Goal: Information Seeking & Learning: Compare options

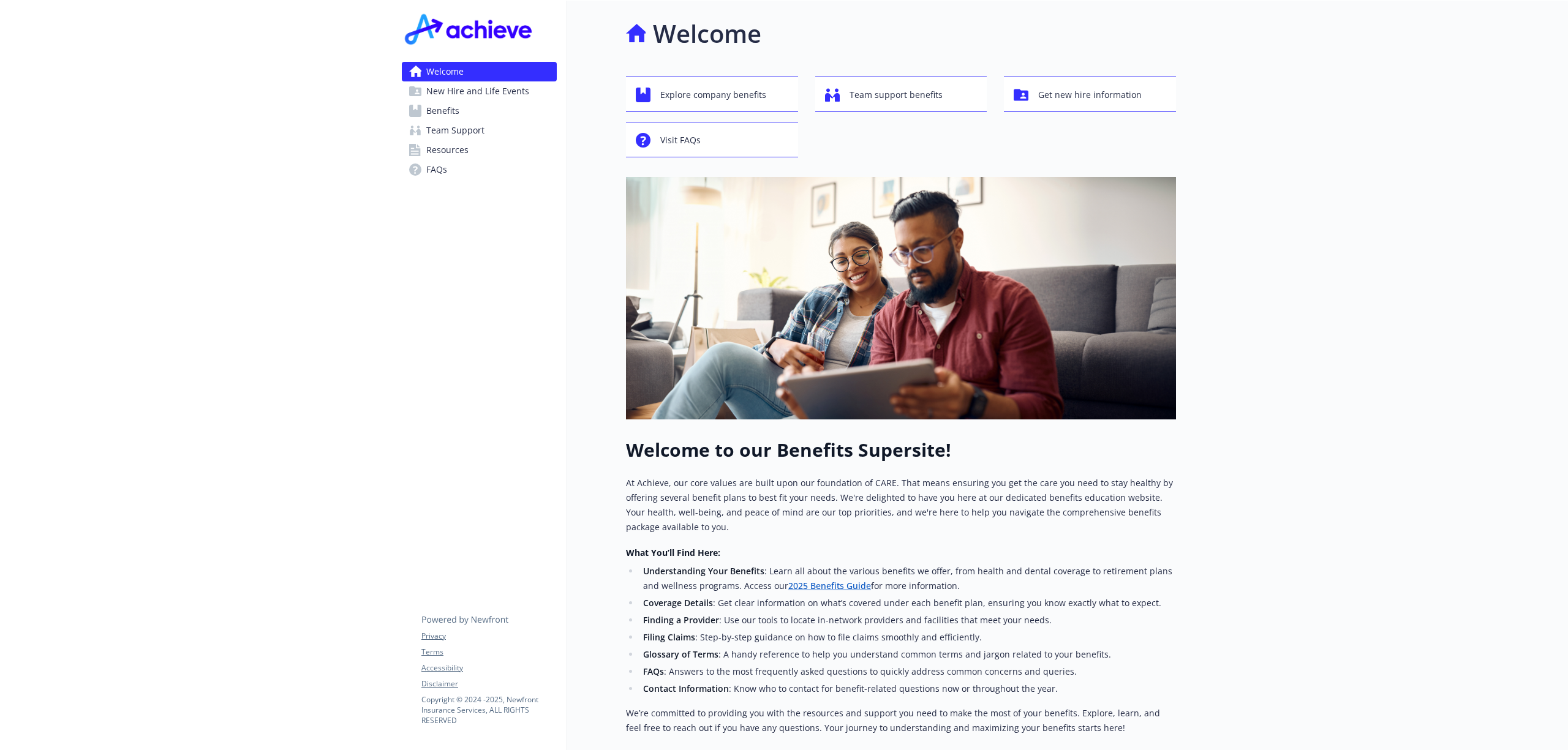
click at [440, 103] on span "Benefits" at bounding box center [443, 111] width 33 height 20
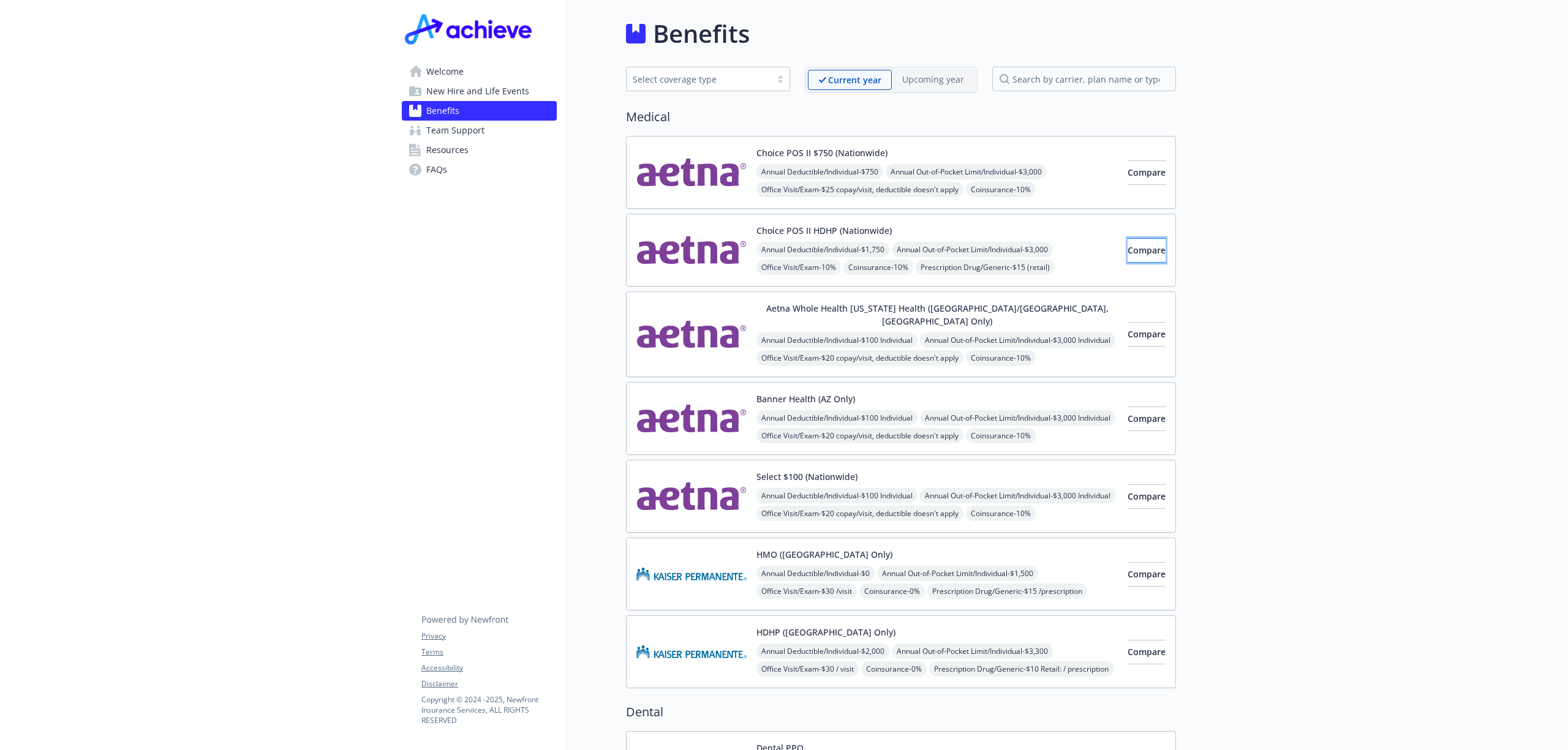
click at [1127, 255] on span "Compare" at bounding box center [1146, 250] width 38 height 12
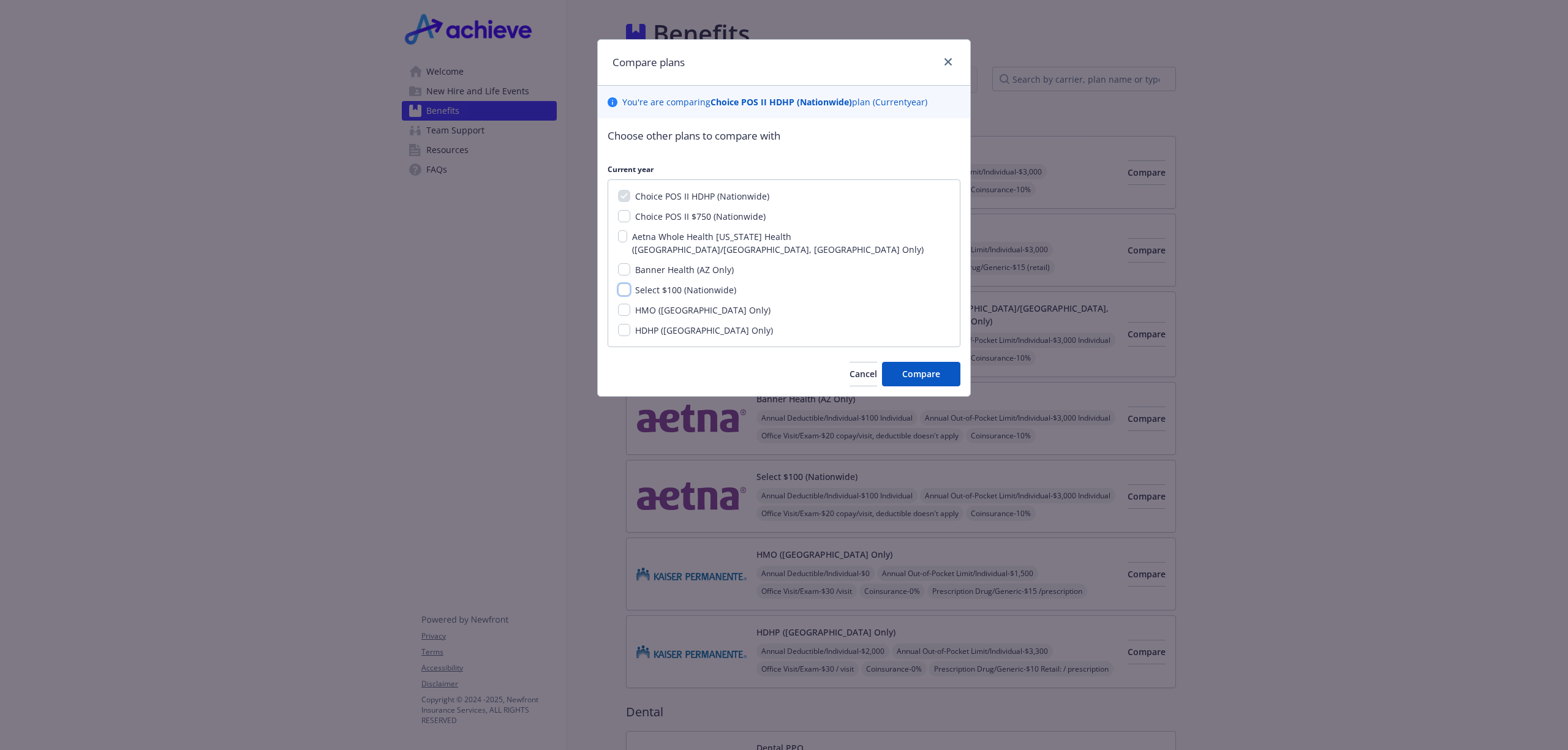
click at [623, 283] on input "Select $100 (Nationwide)" at bounding box center [624, 290] width 12 height 12
checkbox input "true"
click at [924, 368] on span "Compare" at bounding box center [921, 374] width 38 height 12
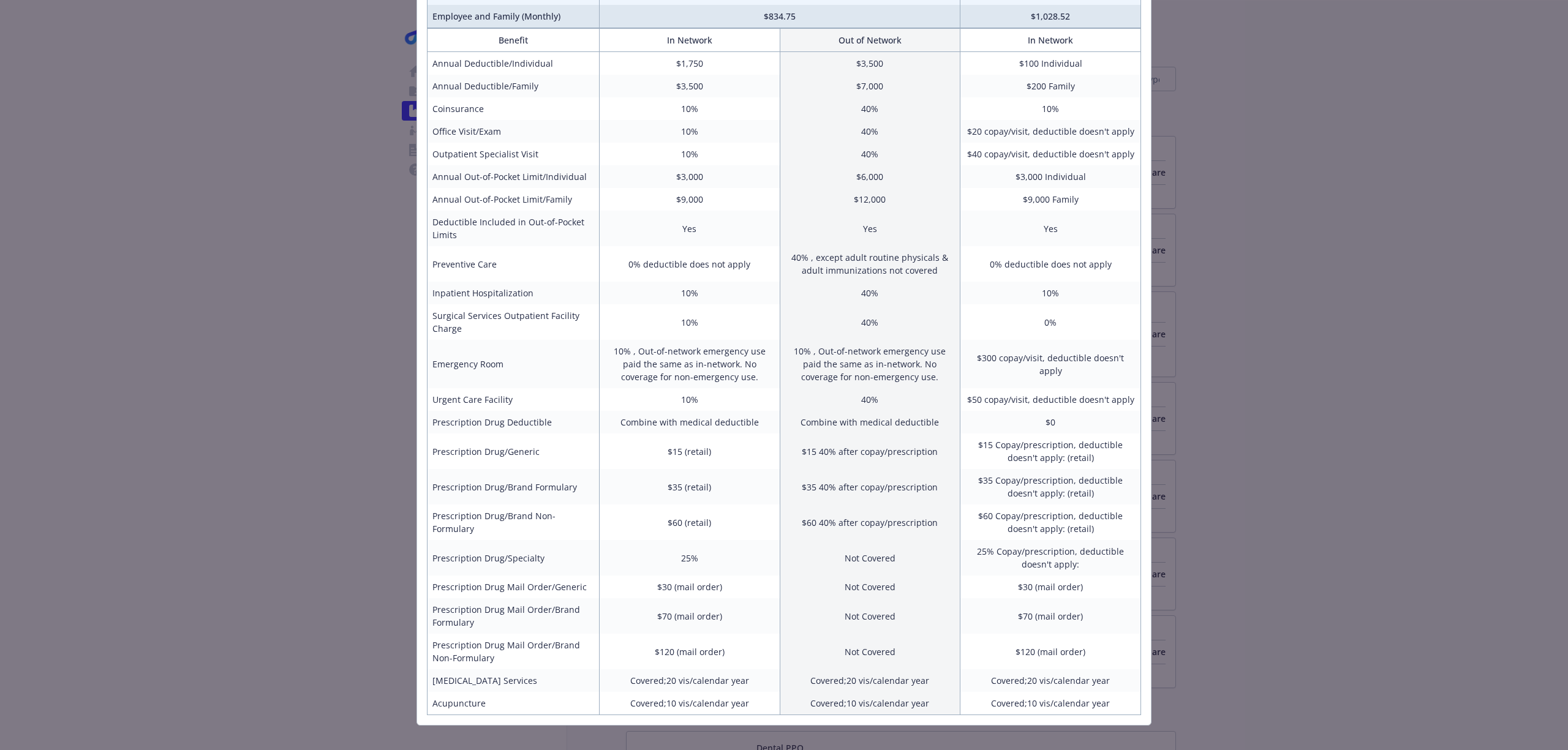
scroll to position [206, 0]
